Goal: Navigation & Orientation: Find specific page/section

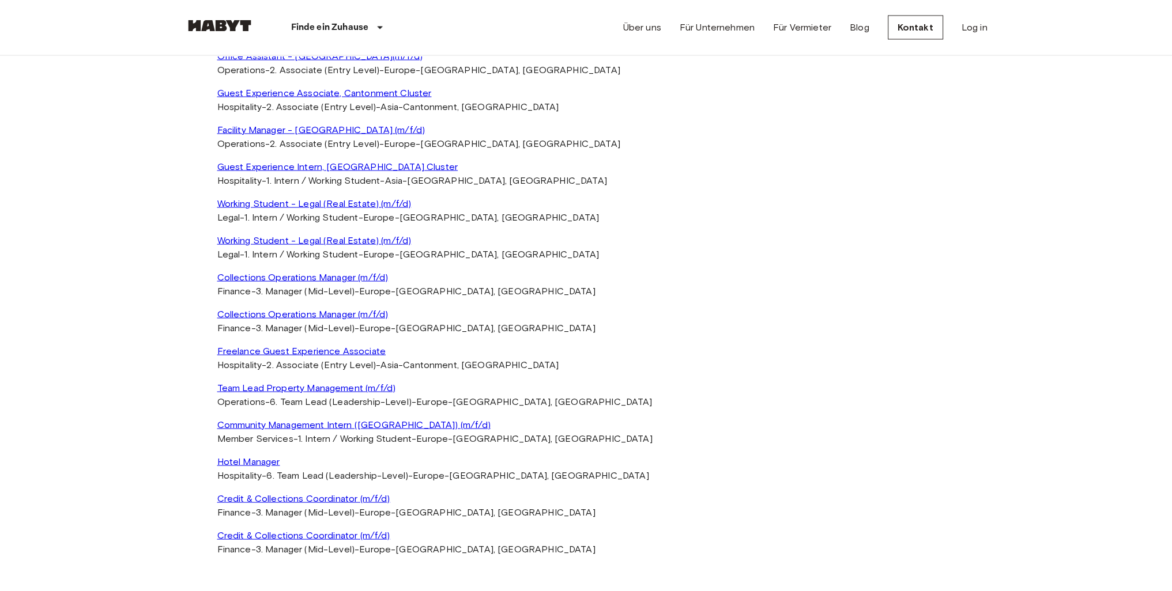
scroll to position [2536, 0]
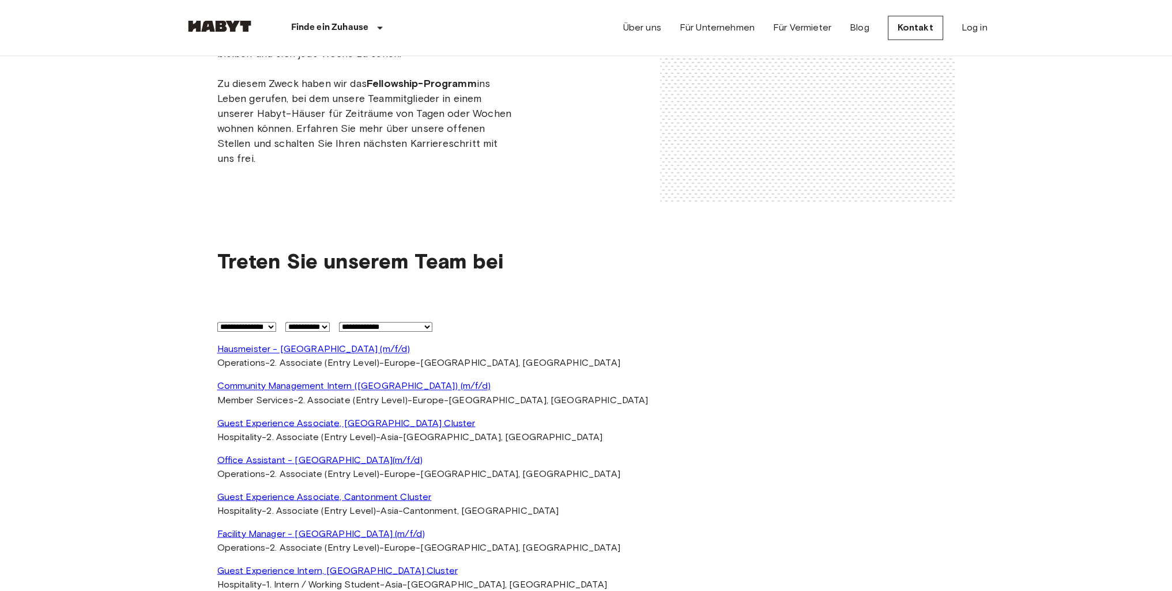
drag, startPoint x: 897, startPoint y: 450, endPoint x: 844, endPoint y: 111, distance: 343.6
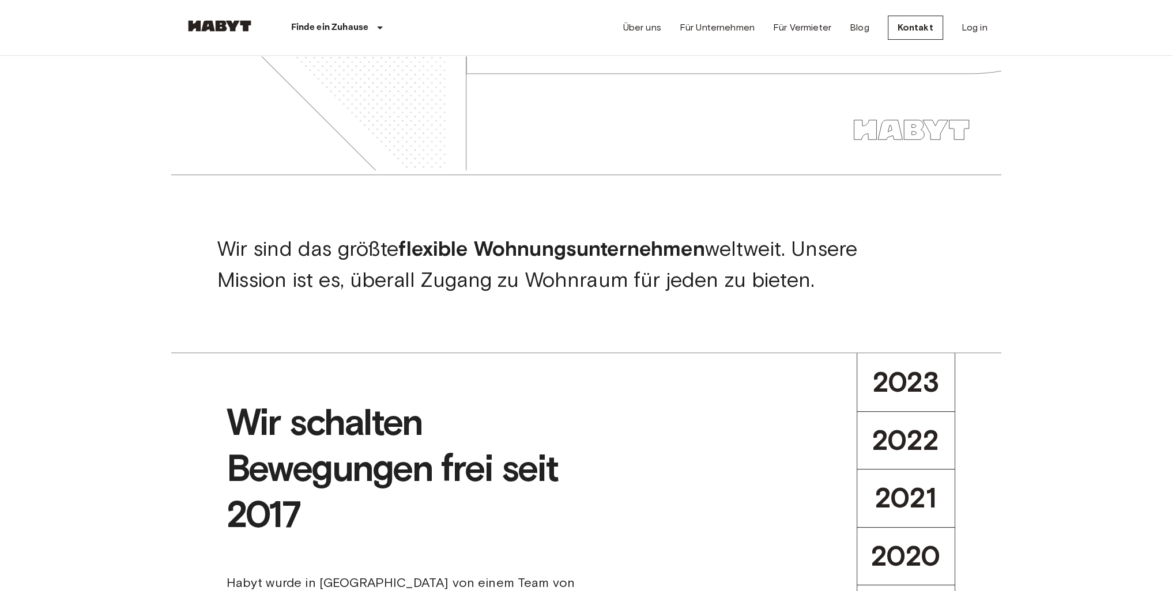
scroll to position [2652, 0]
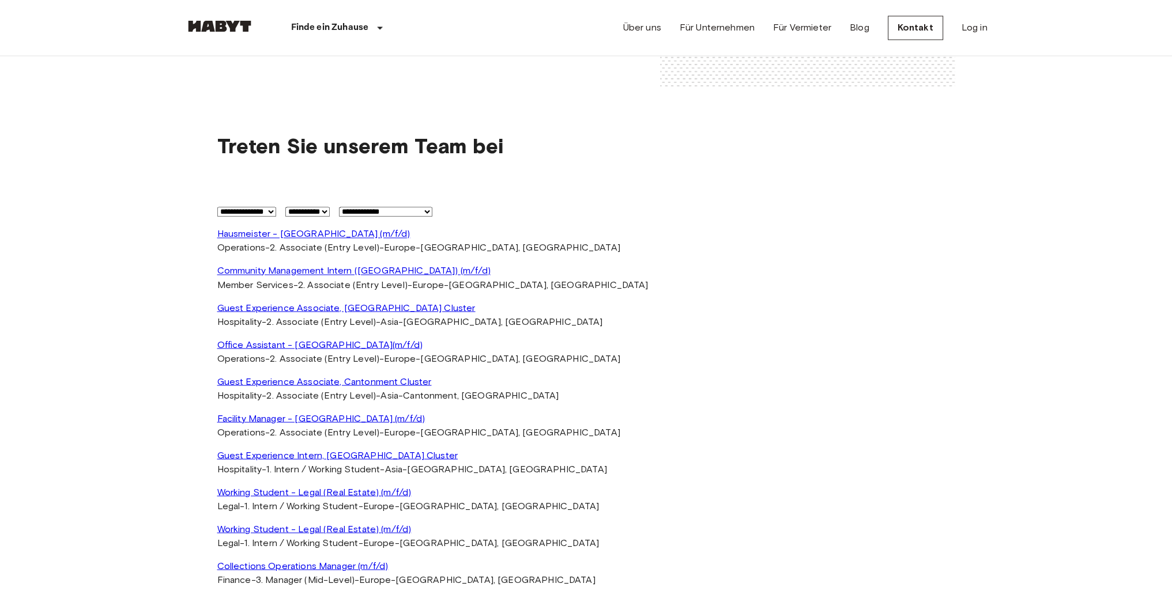
drag, startPoint x: 1176, startPoint y: 371, endPoint x: 745, endPoint y: 203, distance: 463.4
click at [854, 26] on link "Blog" at bounding box center [860, 28] width 20 height 14
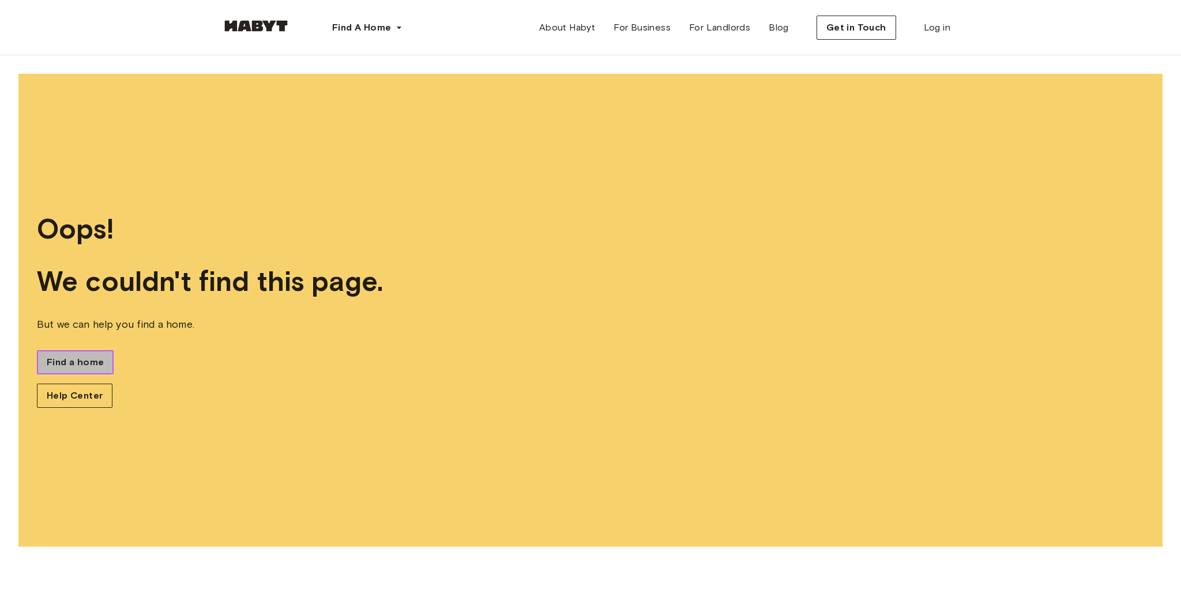
click at [78, 360] on span "Find a home" at bounding box center [75, 363] width 57 height 14
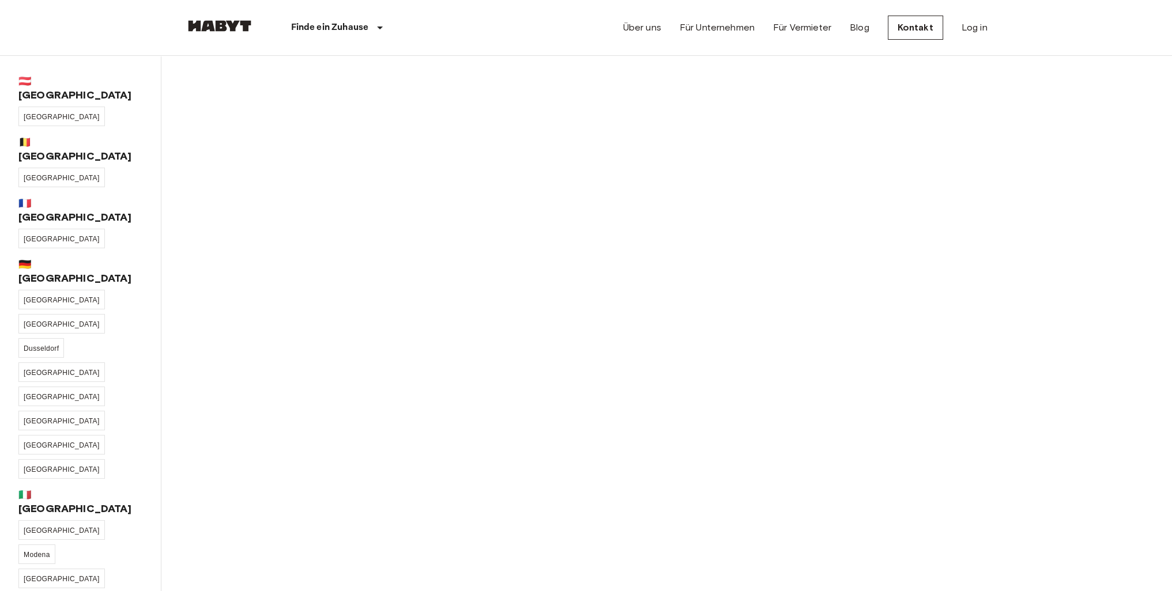
scroll to position [208, 0]
